Goal: Transaction & Acquisition: Download file/media

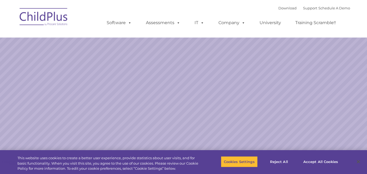
select select "MEDIUM"
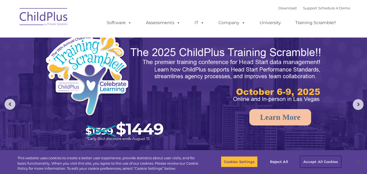
click at [316, 164] on button "Accept All Cookies" at bounding box center [320, 161] width 41 height 11
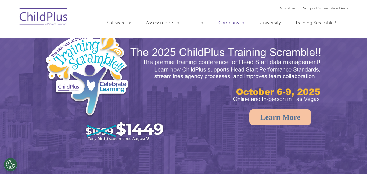
select select "MEDIUM"
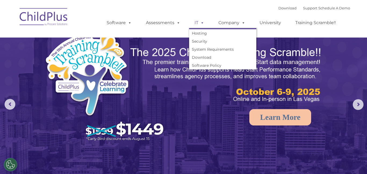
click at [196, 24] on link "IT" at bounding box center [199, 22] width 20 height 11
click at [211, 58] on link "Download" at bounding box center [222, 57] width 67 height 8
